Goal: Task Accomplishment & Management: Manage account settings

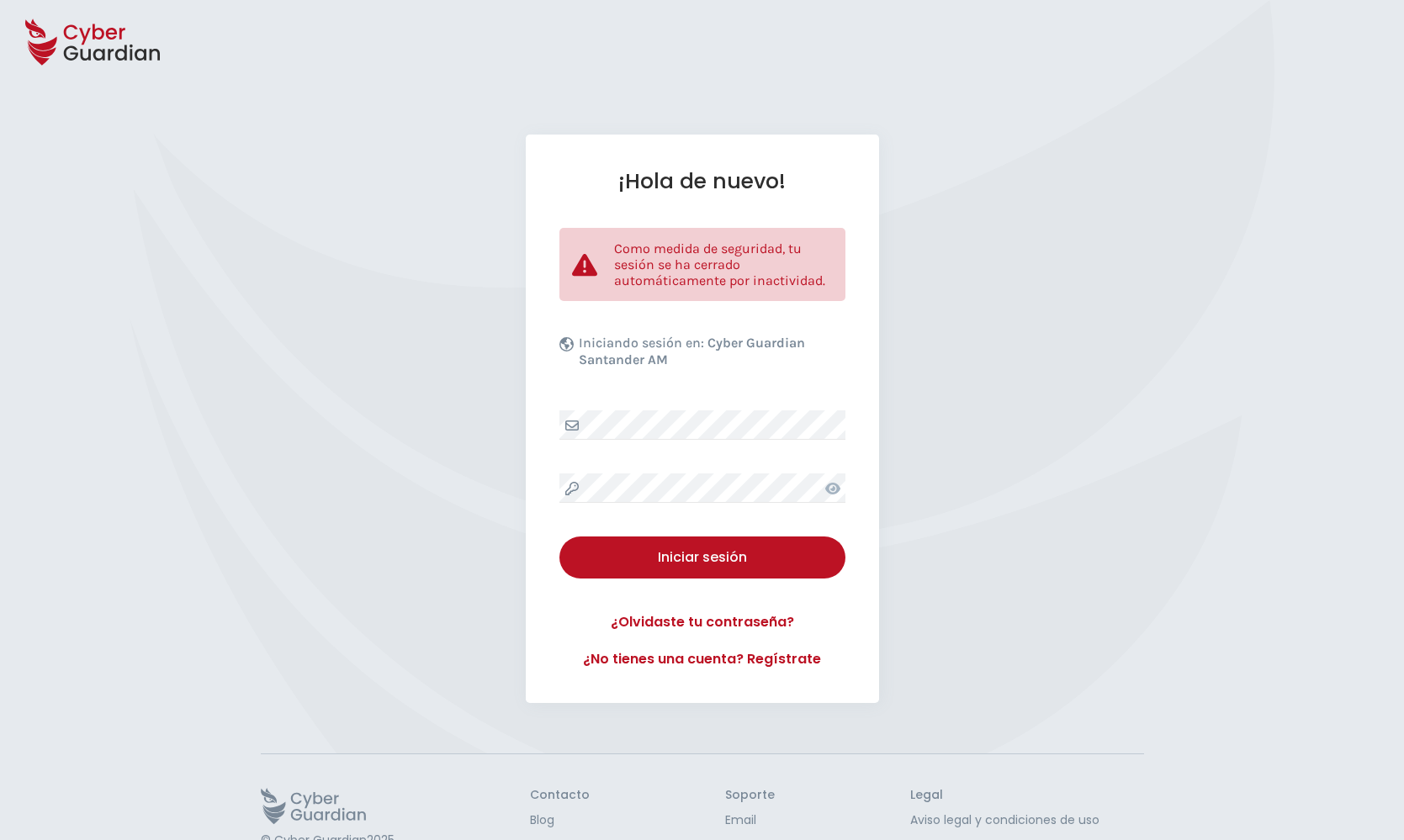
click at [694, 535] on div "¡Hola de nuevo! Como medida de seguridad, tu sesión se ha cerrado automáticamen…" at bounding box center [702, 419] width 353 height 568
click at [691, 555] on div "Iniciar sesión" at bounding box center [702, 557] width 261 height 20
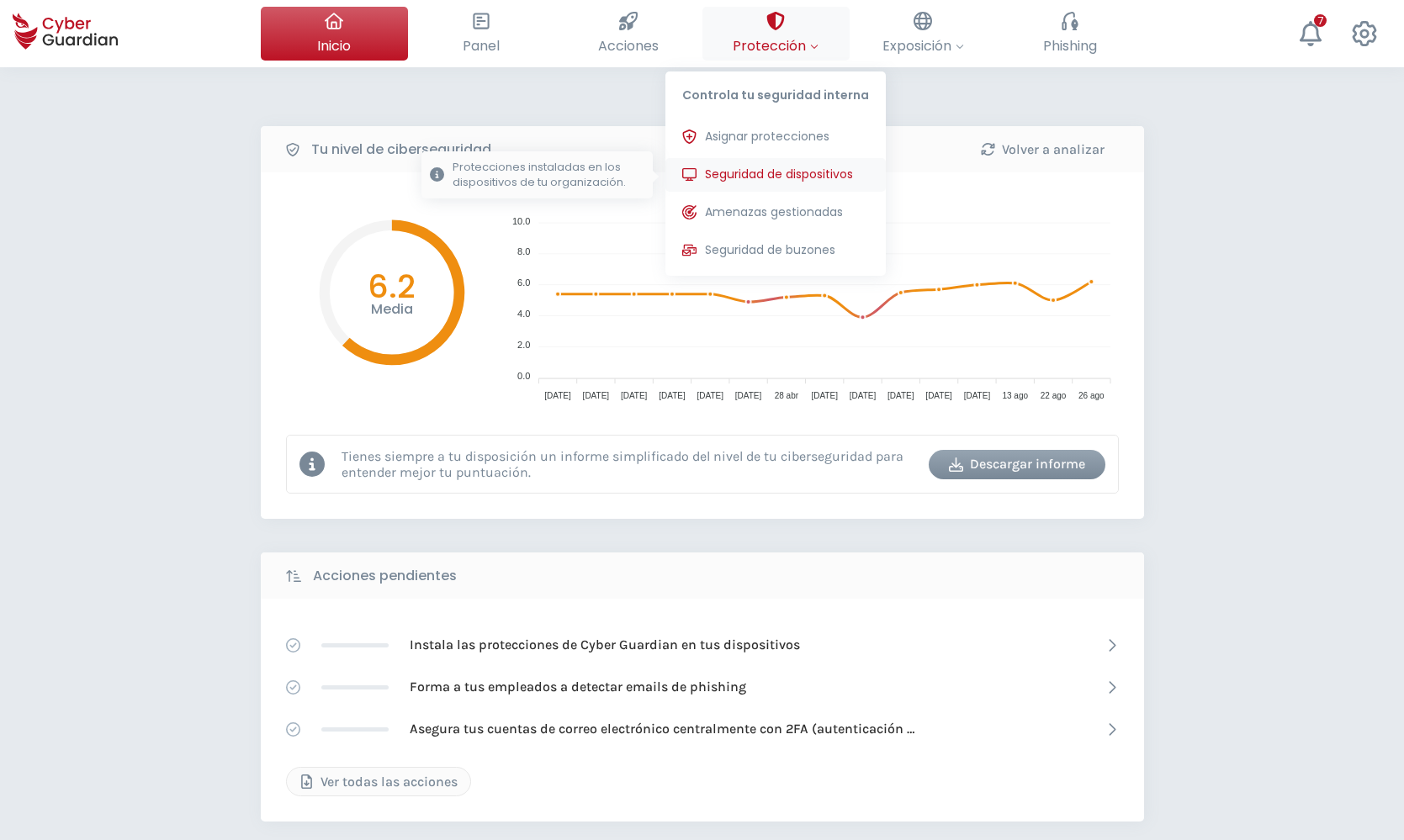
click at [782, 171] on span "Seguridad de dispositivos" at bounding box center [779, 174] width 148 height 18
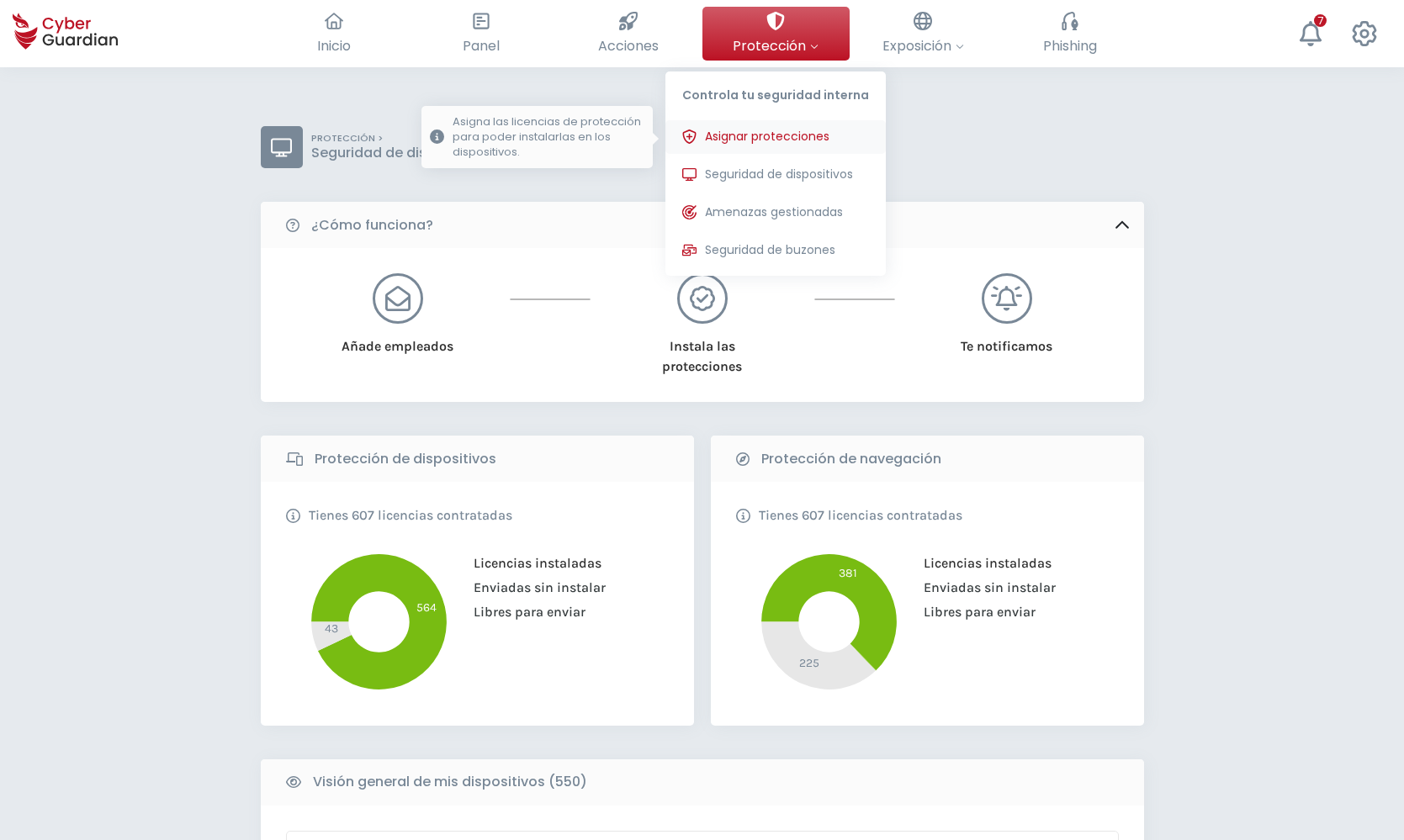
click at [756, 134] on span "Asignar protecciones" at bounding box center [767, 137] width 124 height 18
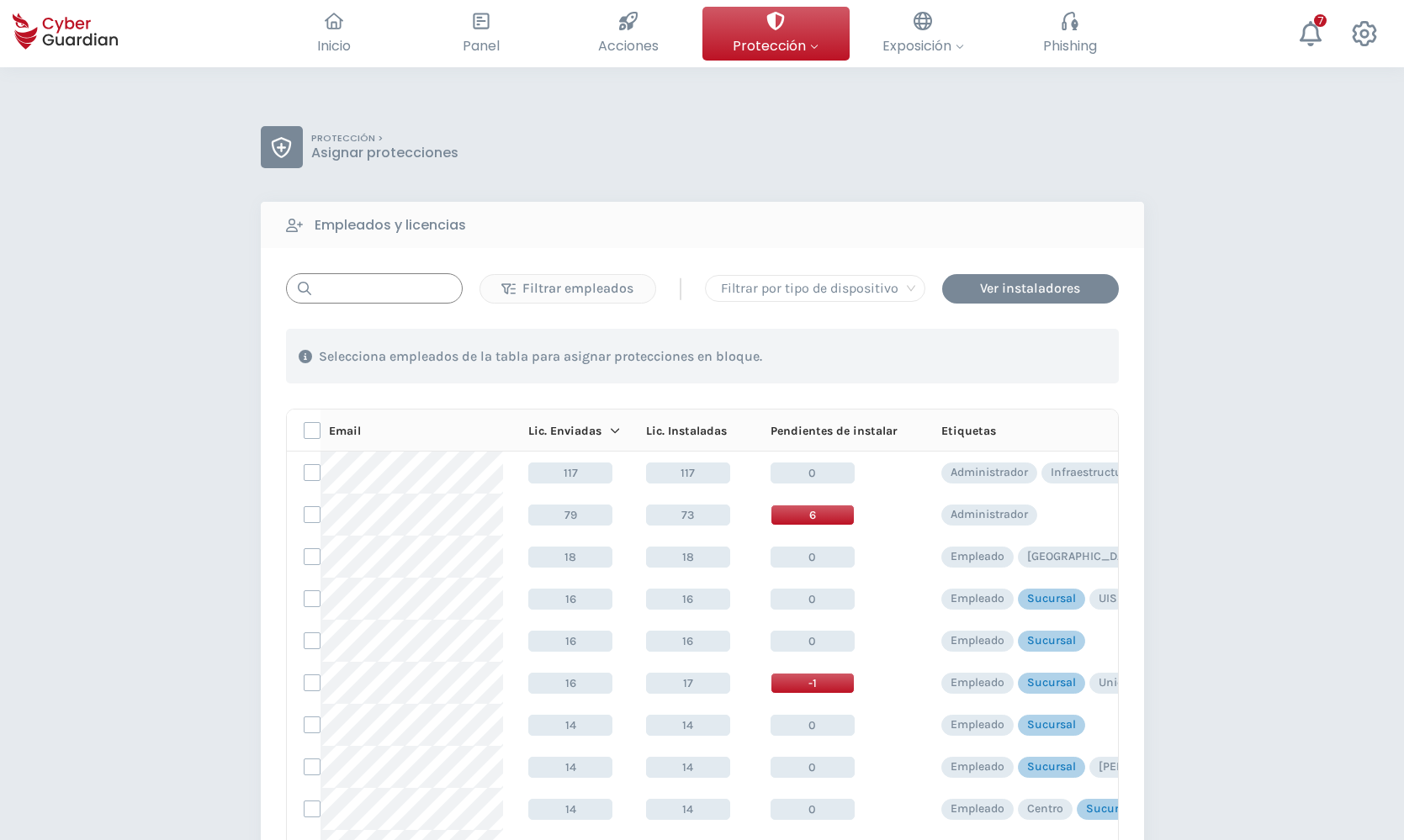
click at [344, 294] on input "text" at bounding box center [374, 288] width 177 height 31
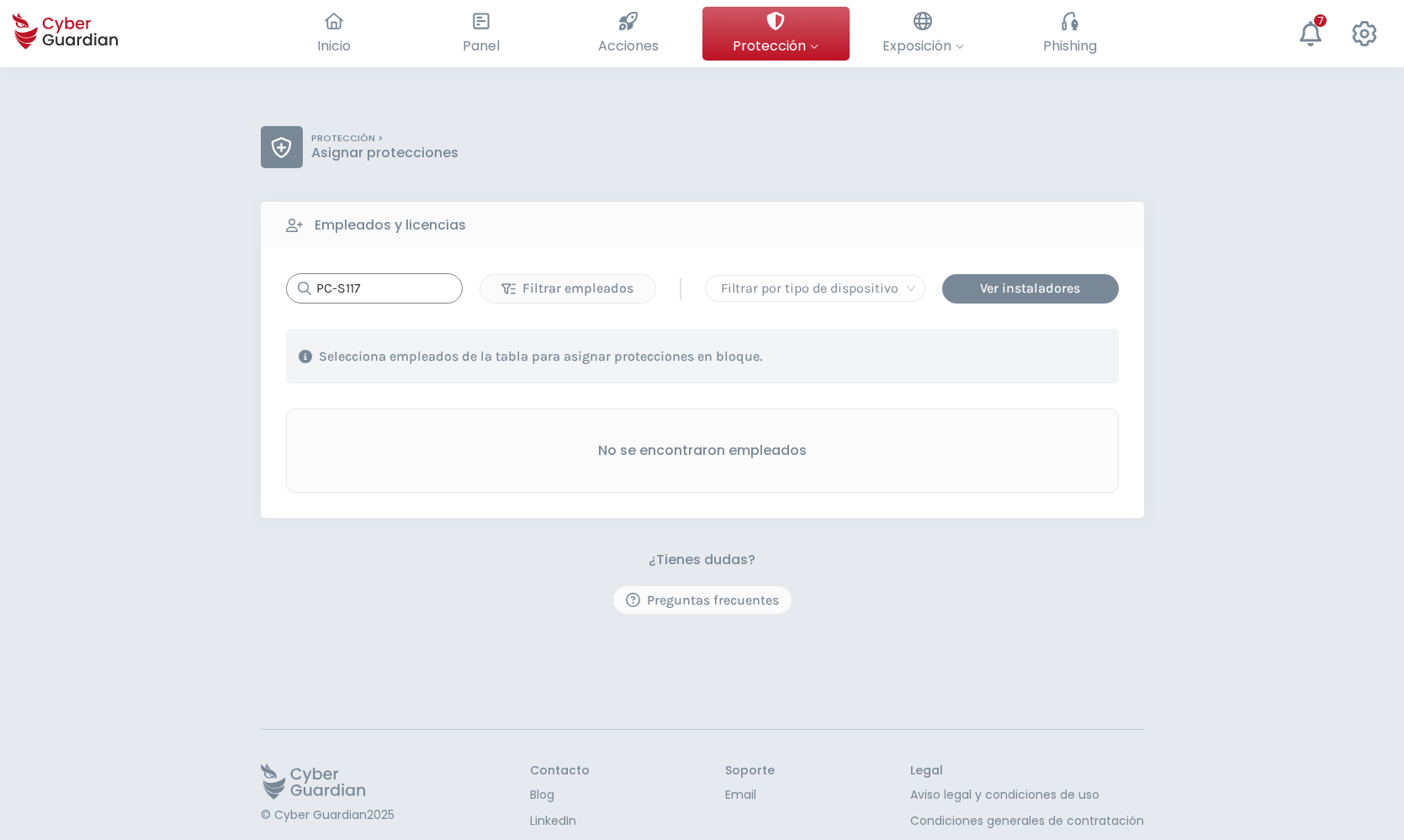
click at [763, 291] on div at bounding box center [815, 288] width 201 height 24
type input "PC-S117"
click at [763, 291] on div at bounding box center [815, 288] width 201 height 24
drag, startPoint x: 396, startPoint y: 285, endPoint x: 202, endPoint y: 293, distance: 194.2
click at [286, 293] on input "PC-S117" at bounding box center [374, 288] width 177 height 31
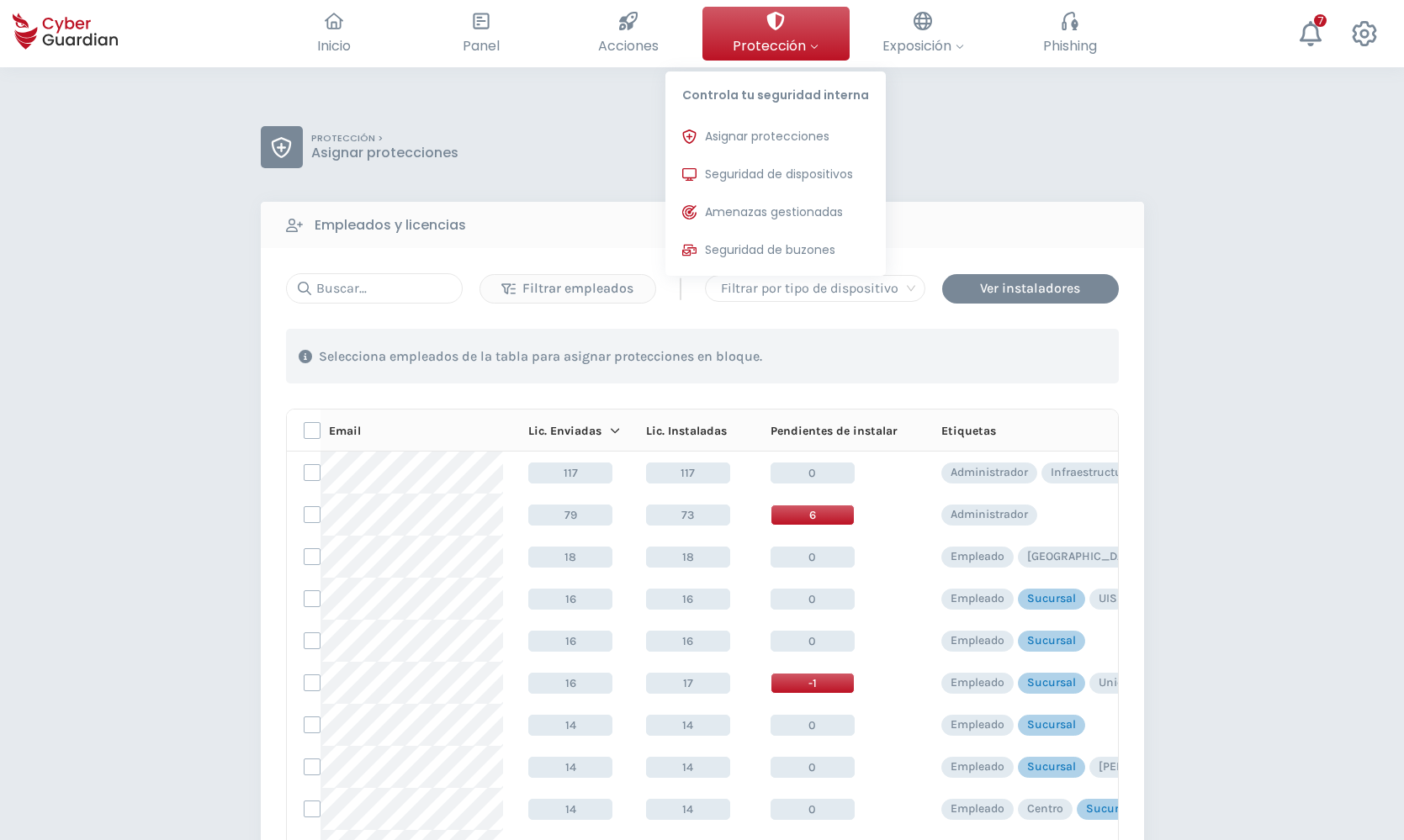
click at [767, 46] on span "Protección" at bounding box center [775, 46] width 86 height 21
click at [777, 183] on span "Seguridad de dispositivos" at bounding box center [779, 174] width 148 height 18
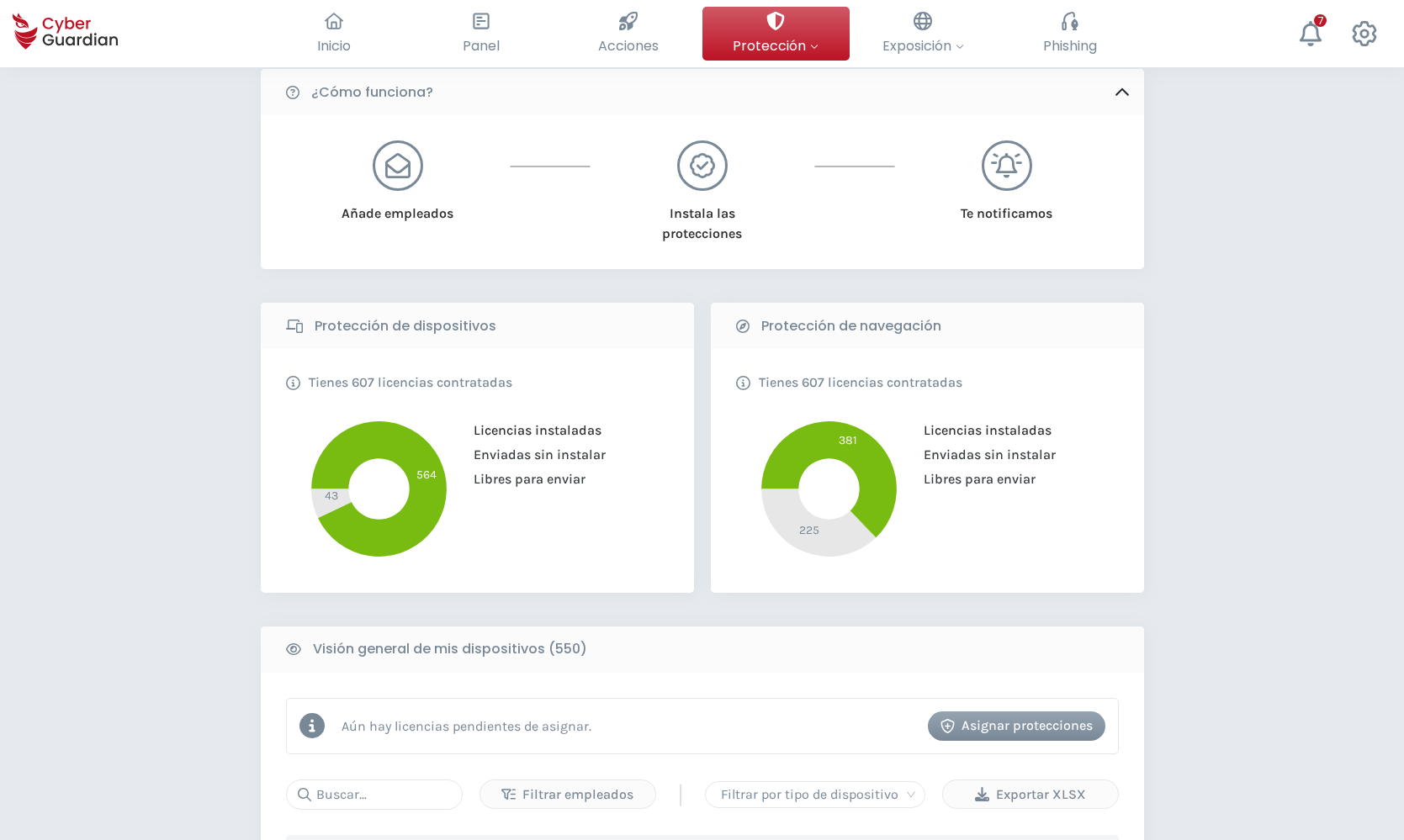
scroll to position [515, 0]
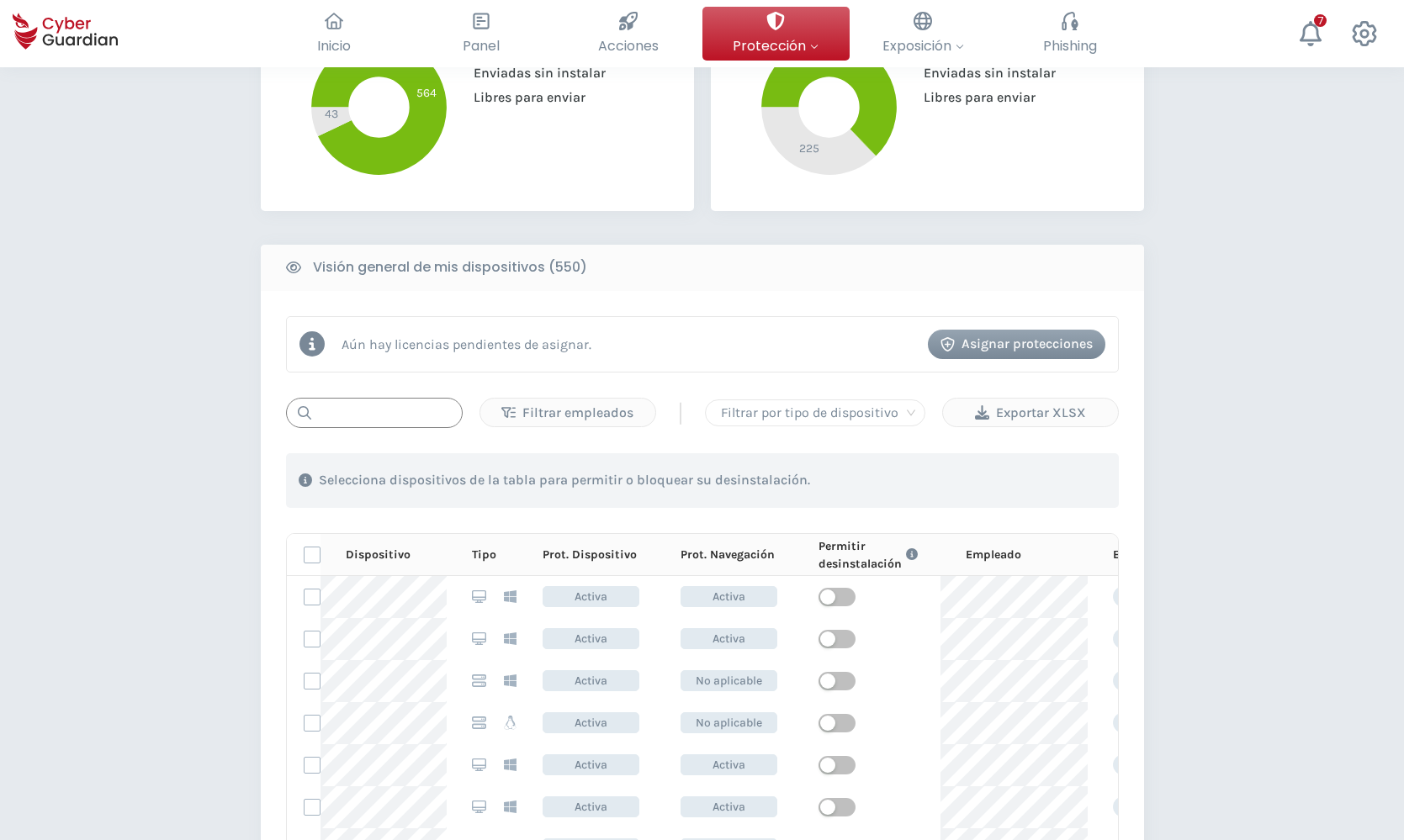
click at [329, 407] on input "text" at bounding box center [374, 413] width 177 height 31
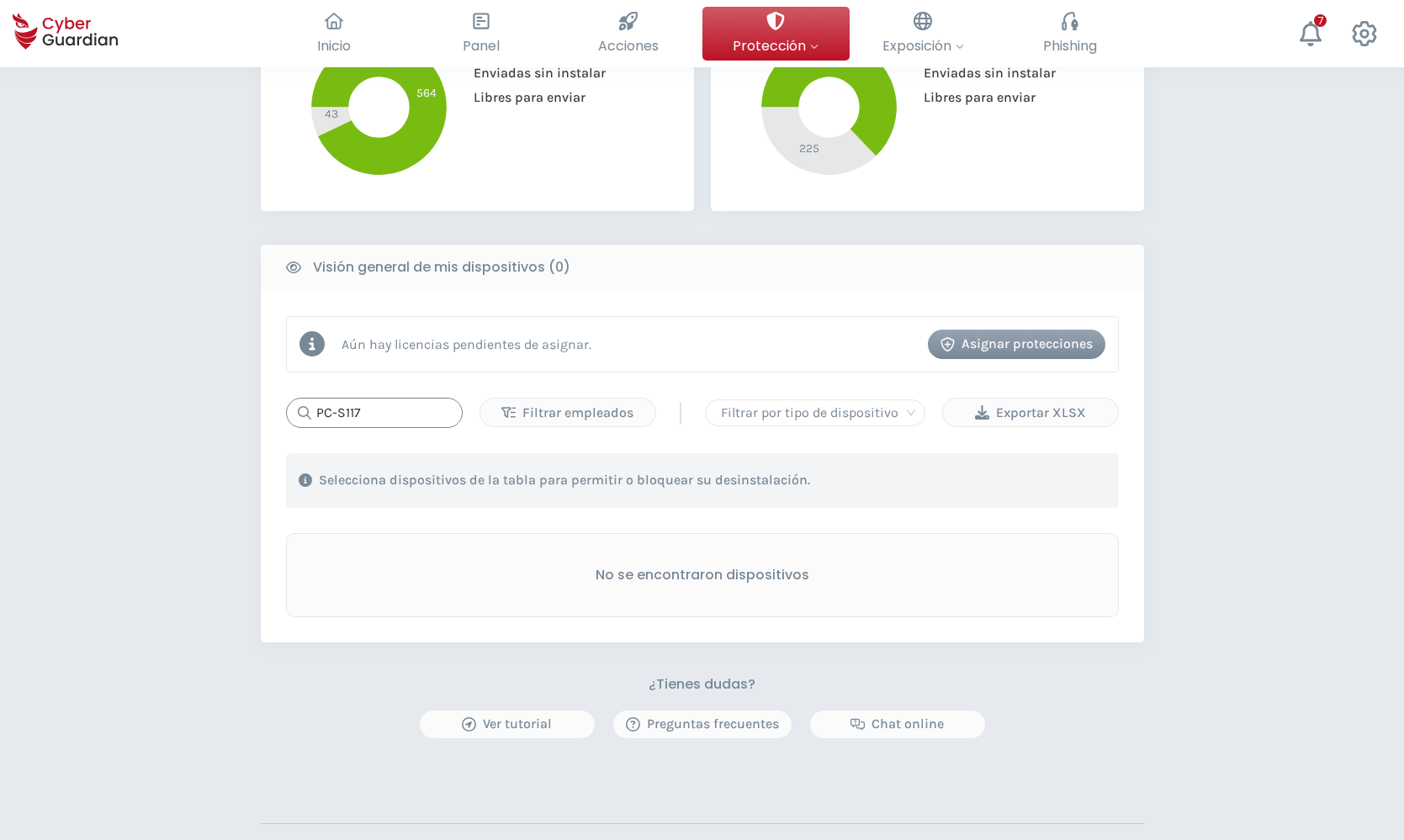
click at [384, 413] on input "PC-S117" at bounding box center [374, 413] width 177 height 31
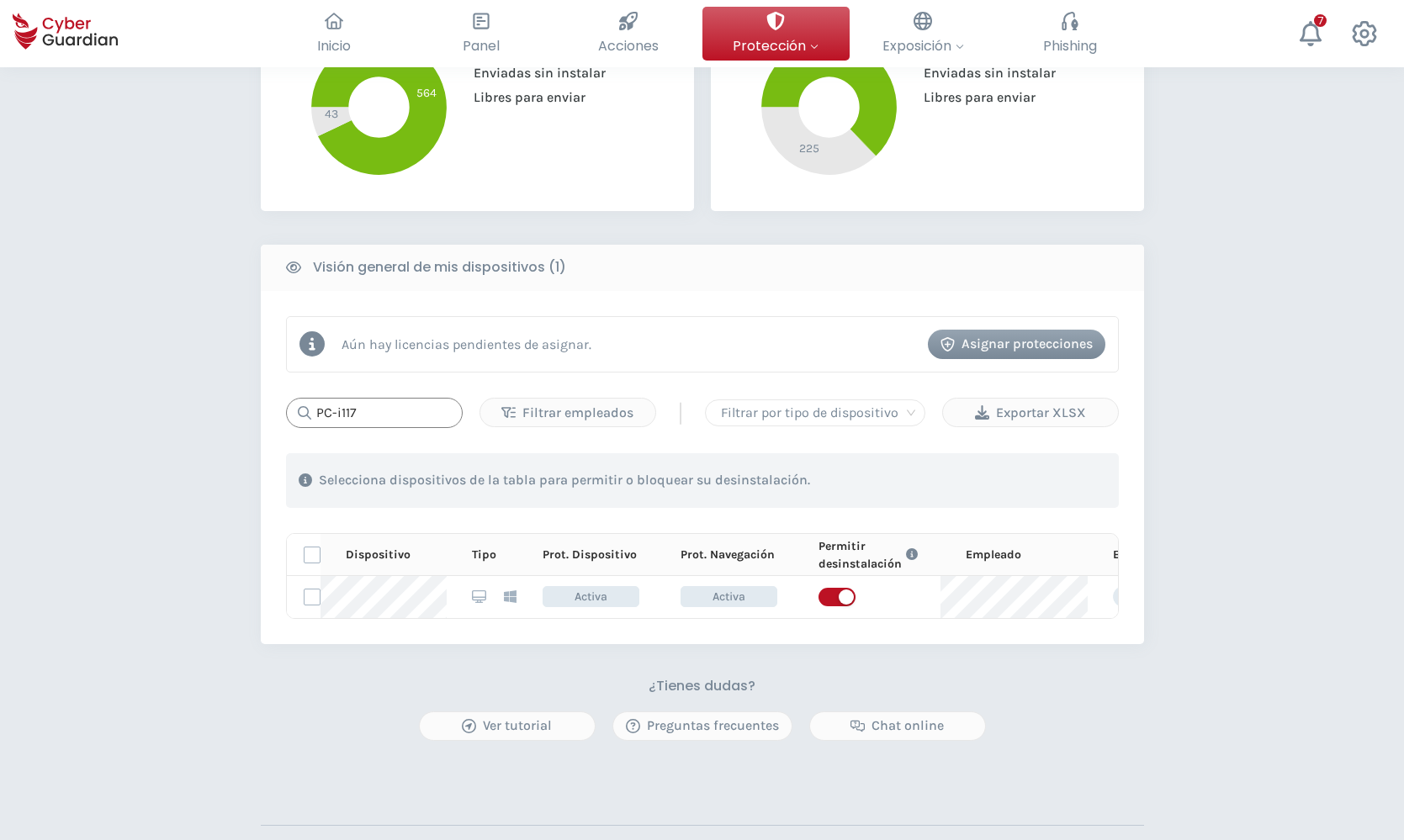
type input "PC-i117"
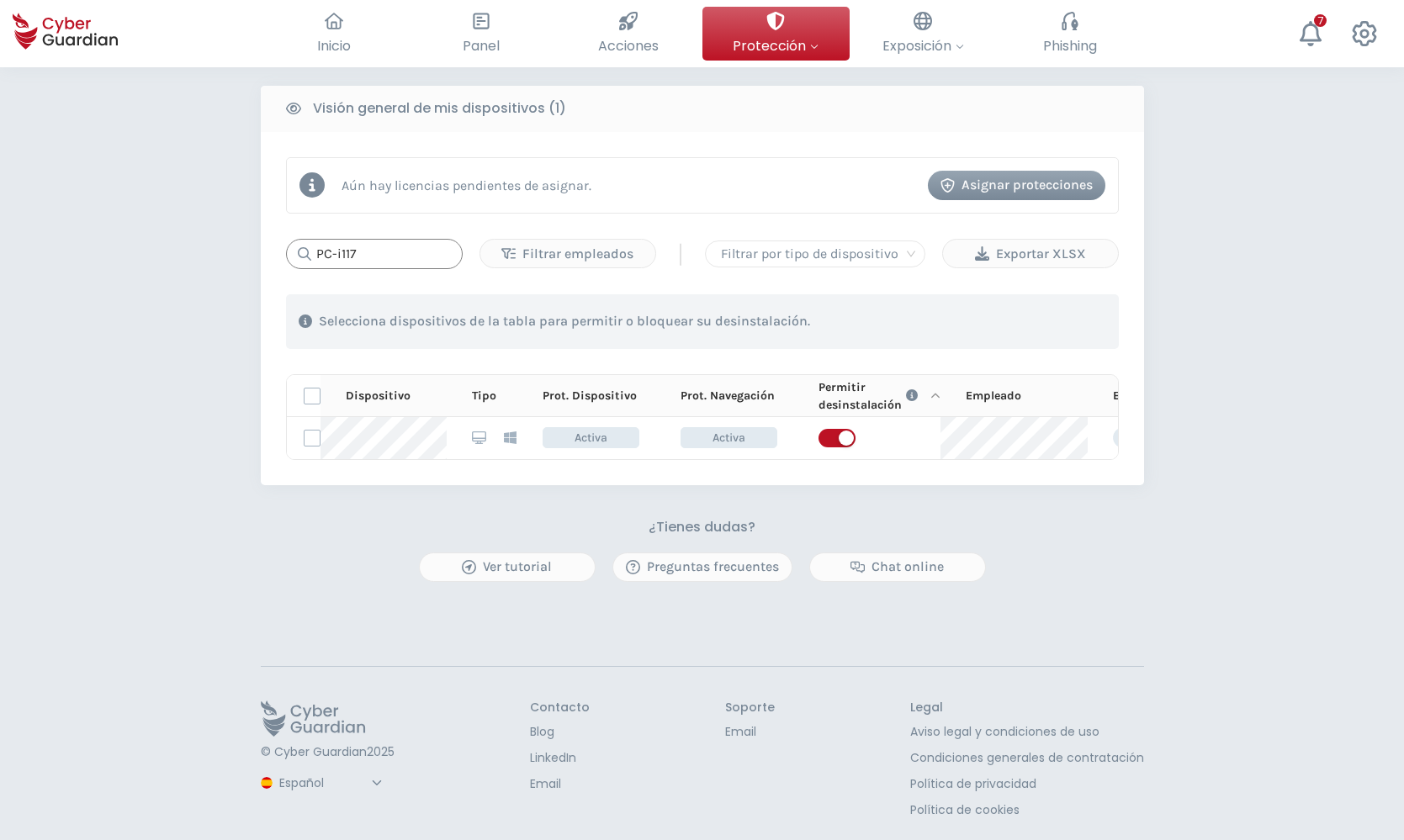
scroll to position [678, 0]
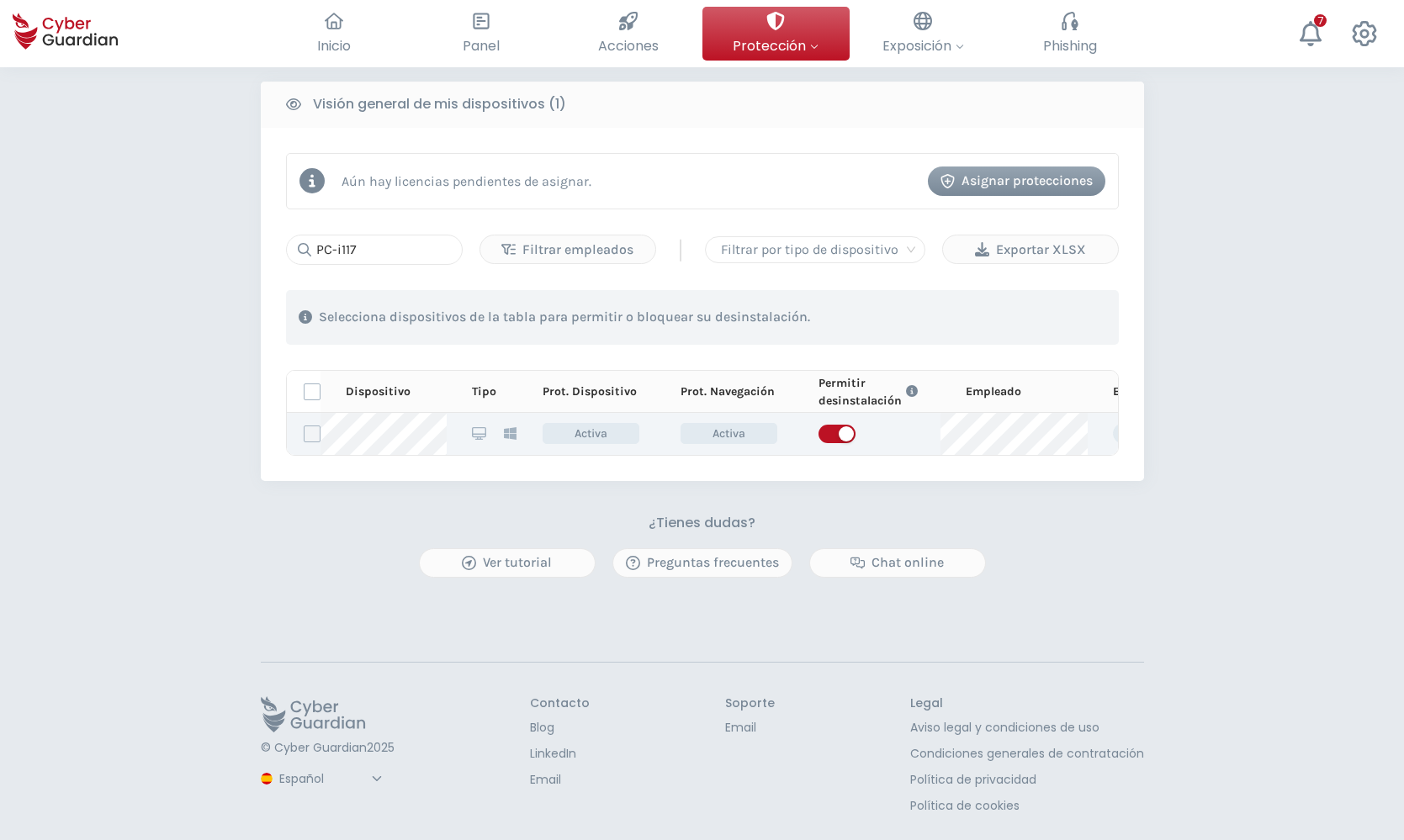
click at [312, 434] on label at bounding box center [312, 434] width 17 height 17
click at [305, 434] on input "checkbox" at bounding box center [305, 434] width 0 height 15
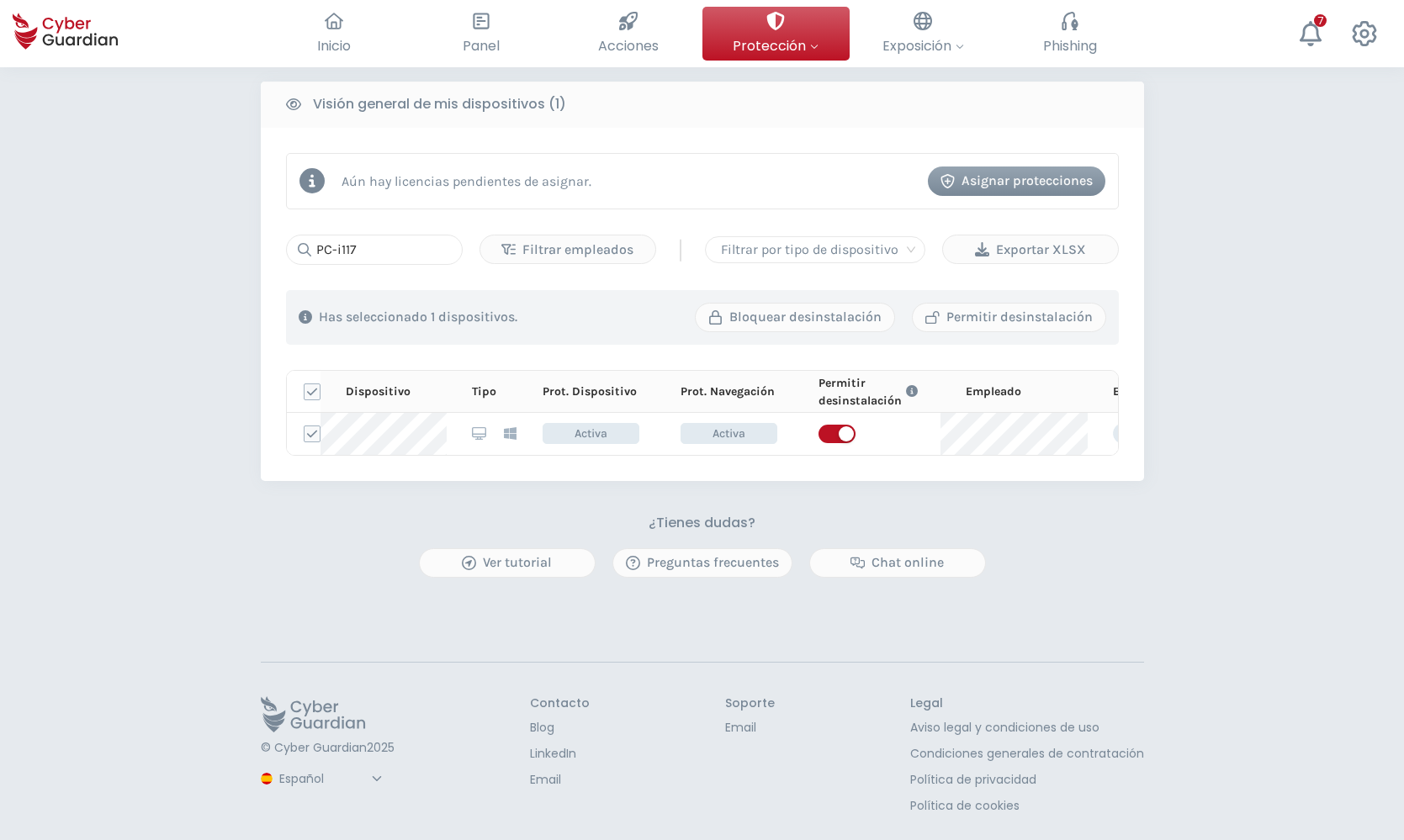
click at [115, 502] on div "PROTECCIÓN > Seguridad de dispositivos ¿Cómo funciona? Añade empleados Instala …" at bounding box center [702, 115] width 1404 height 1451
